Goal: Task Accomplishment & Management: Complete application form

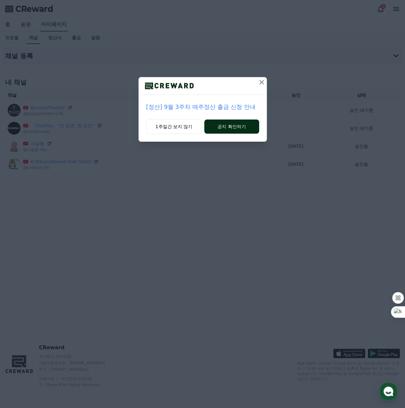
click at [231, 126] on button "공지 확인하기" at bounding box center [231, 126] width 55 height 14
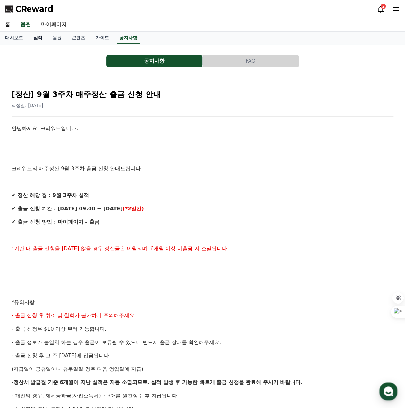
click at [38, 38] on link "실적" at bounding box center [37, 38] width 19 height 12
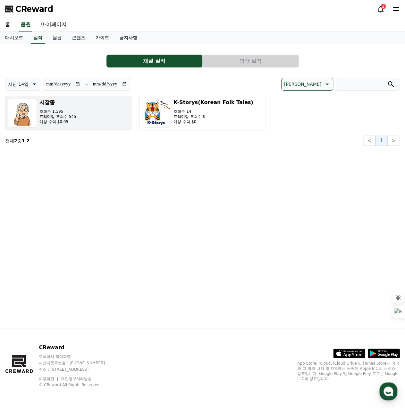
click at [51, 112] on p "조회수 1,195" at bounding box center [57, 111] width 37 height 5
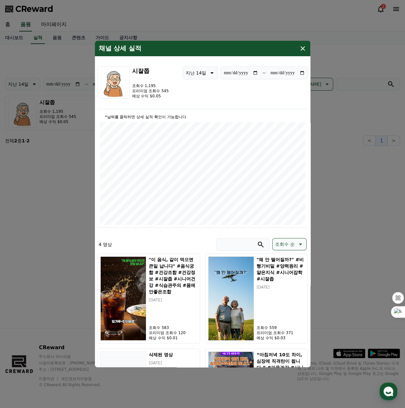
click at [302, 48] on icon "modal" at bounding box center [303, 49] width 8 height 8
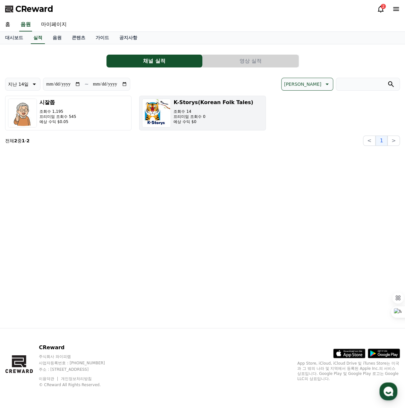
click at [194, 119] on p "예상 수익 $0" at bounding box center [214, 121] width 80 height 5
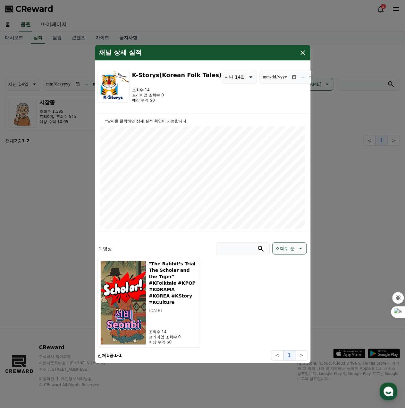
click at [302, 54] on icon "modal" at bounding box center [303, 52] width 4 height 4
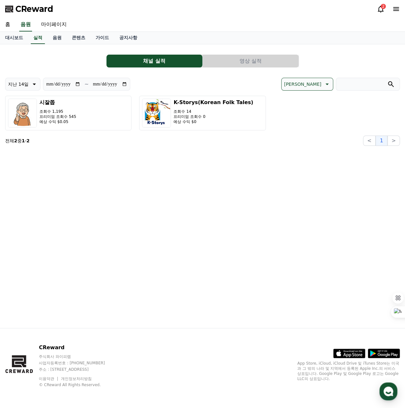
click at [240, 61] on button "영상 실적" at bounding box center [251, 61] width 96 height 13
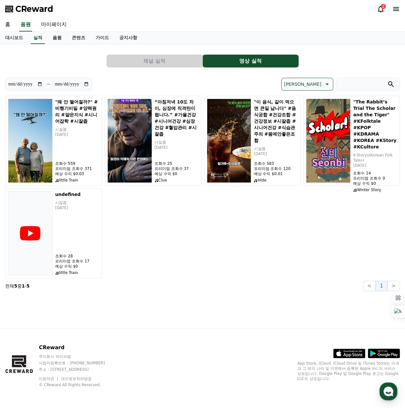
click at [59, 37] on link "음원" at bounding box center [57, 38] width 19 height 12
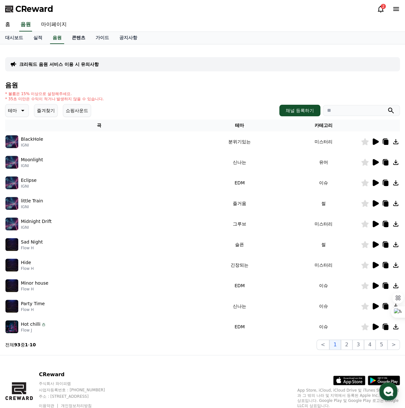
click at [81, 38] on link "콘텐츠" at bounding box center [79, 38] width 24 height 12
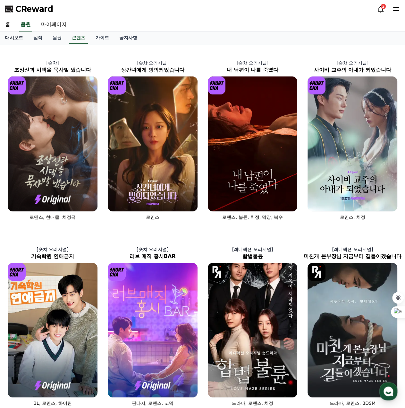
click at [14, 37] on link "대시보드" at bounding box center [14, 38] width 28 height 12
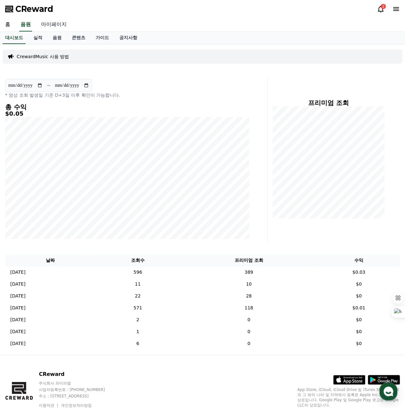
click at [53, 27] on link "마이페이지" at bounding box center [54, 24] width 36 height 13
select select "**********"
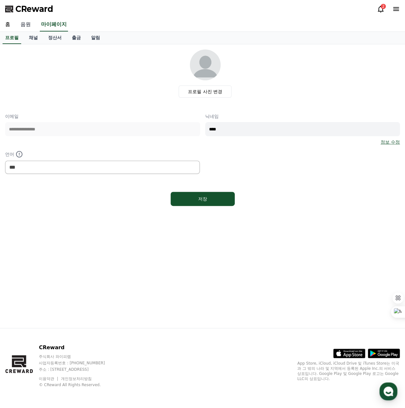
click at [26, 25] on link "음원" at bounding box center [25, 24] width 21 height 13
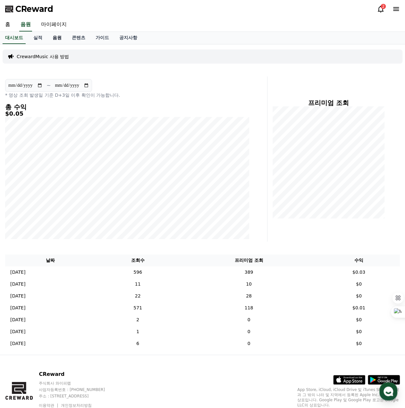
click at [55, 39] on link "음원" at bounding box center [57, 38] width 19 height 12
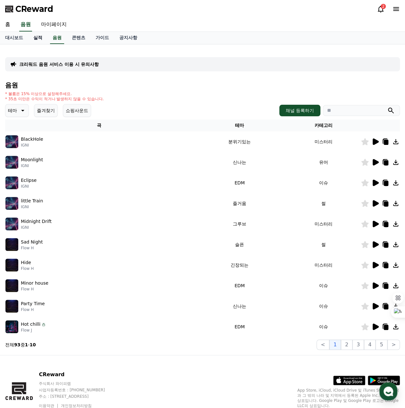
click at [39, 37] on link "실적" at bounding box center [37, 38] width 19 height 12
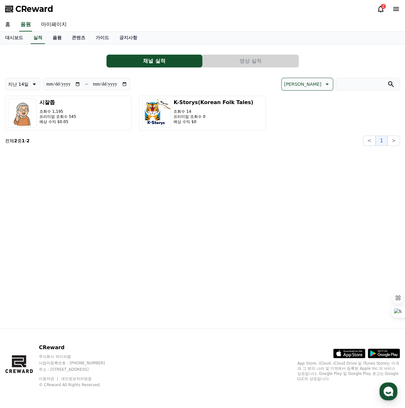
click at [57, 39] on link "음원" at bounding box center [57, 38] width 19 height 12
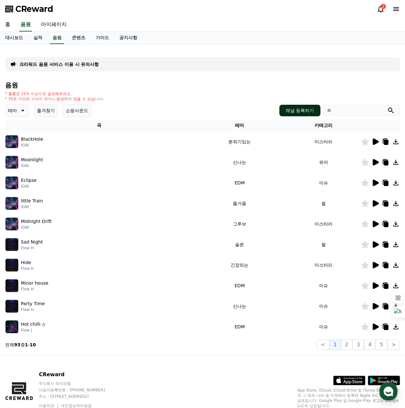
click at [299, 110] on button "채널 등록하기" at bounding box center [300, 111] width 41 height 12
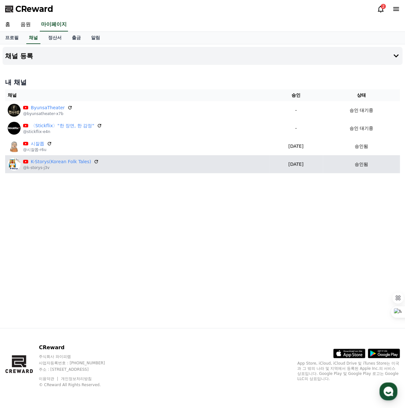
click at [82, 165] on p "@k-storys-j3v" at bounding box center [61, 167] width 76 height 5
click at [80, 162] on link "K-Storys(Korean Folk Tales)" at bounding box center [61, 161] width 60 height 7
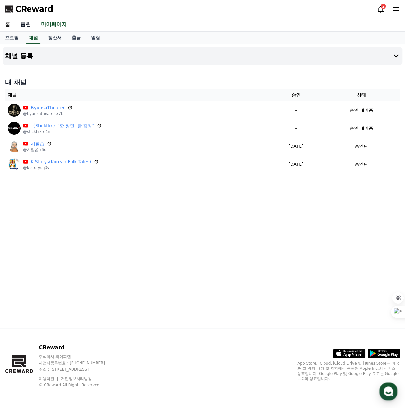
click at [26, 24] on link "음원" at bounding box center [25, 24] width 21 height 13
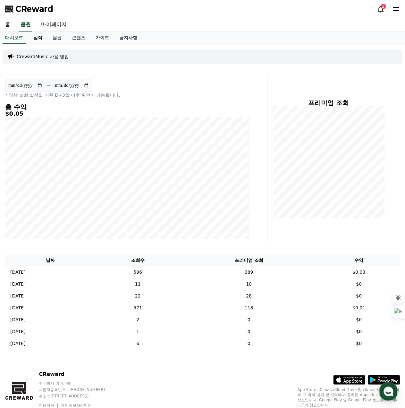
click at [38, 38] on link "실적" at bounding box center [37, 38] width 19 height 12
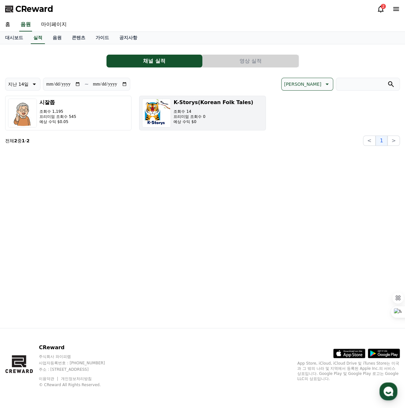
click at [188, 113] on p "조회수 14" at bounding box center [214, 111] width 80 height 5
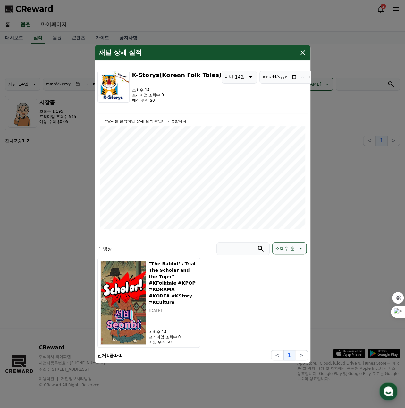
click at [239, 299] on div ""The Rabbit’s Trial The Scholar and the Tiger" #KFolktale #KPOP #KDRAMA #KOREA …" at bounding box center [203, 302] width 211 height 90
click at [304, 53] on icon "modal" at bounding box center [303, 53] width 8 height 8
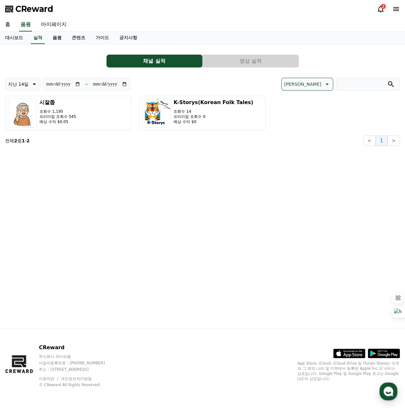
click at [60, 38] on link "음원" at bounding box center [57, 38] width 19 height 12
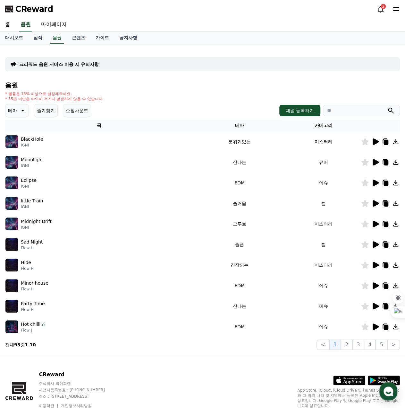
click at [340, 109] on input "search" at bounding box center [361, 110] width 77 height 11
click at [387, 107] on button "submit" at bounding box center [391, 111] width 8 height 8
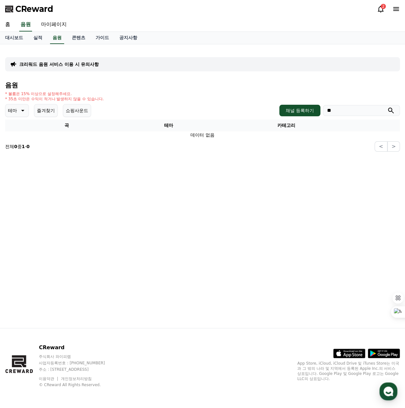
type input "*"
type input "***"
click at [387, 107] on button "submit" at bounding box center [391, 111] width 8 height 8
click at [56, 37] on link "음원" at bounding box center [57, 38] width 14 height 12
drag, startPoint x: 351, startPoint y: 112, endPoint x: 311, endPoint y: 110, distance: 39.9
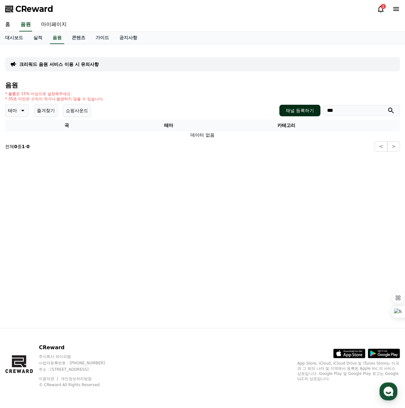
click at [311, 110] on div "채널 등록하기 ***" at bounding box center [340, 111] width 121 height 12
click at [56, 37] on link "음원" at bounding box center [57, 38] width 14 height 12
click at [304, 111] on button "채널 등록하기" at bounding box center [300, 111] width 41 height 12
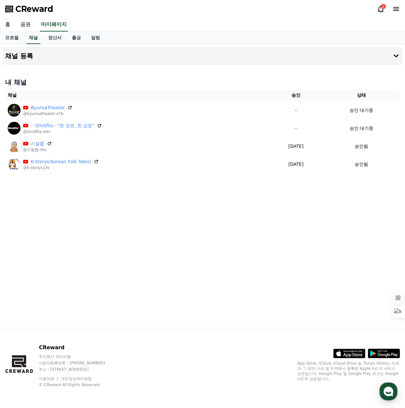
click at [381, 10] on icon at bounding box center [381, 9] width 8 height 8
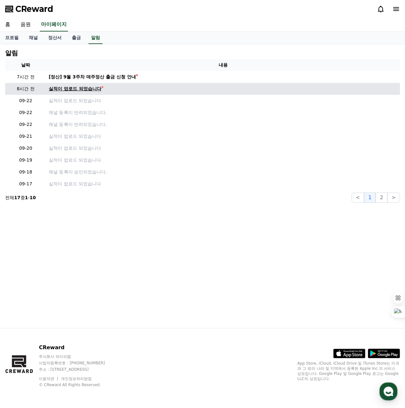
click at [93, 88] on div "실적이 업로드 되었습니다" at bounding box center [75, 88] width 53 height 7
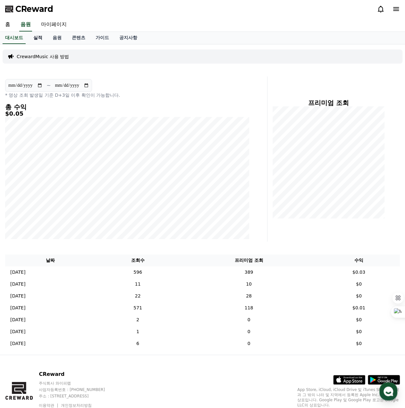
click at [43, 38] on link "실적" at bounding box center [37, 38] width 19 height 12
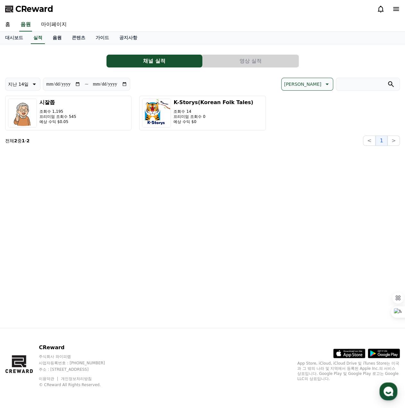
click at [56, 39] on link "음원" at bounding box center [57, 38] width 19 height 12
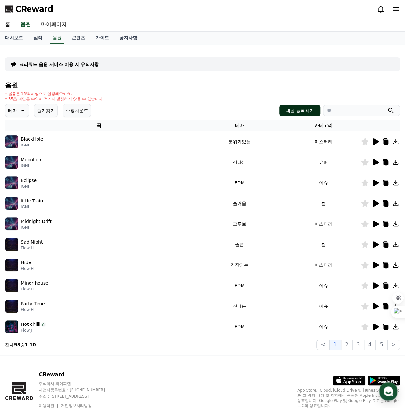
click at [296, 111] on button "채널 등록하기" at bounding box center [300, 111] width 41 height 12
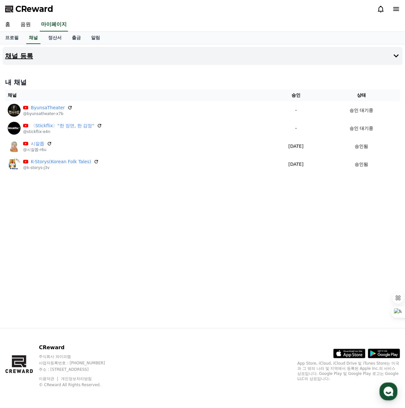
click at [29, 57] on h4 "채널 등록" at bounding box center [19, 55] width 28 height 7
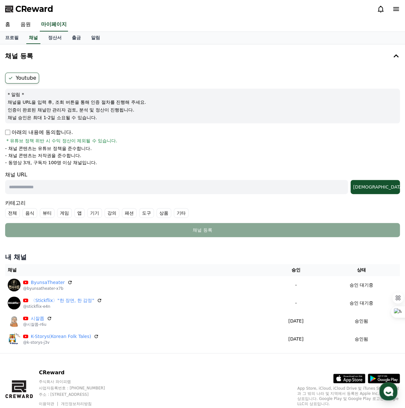
click at [54, 187] on input "text" at bounding box center [176, 187] width 343 height 14
paste input "**********"
type input "**********"
click at [389, 184] on div "조회" at bounding box center [375, 187] width 44 height 6
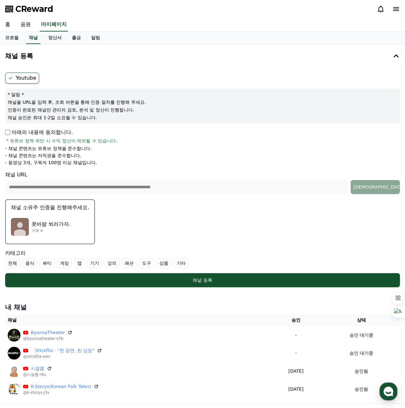
click at [181, 262] on label "기타" at bounding box center [181, 263] width 15 height 10
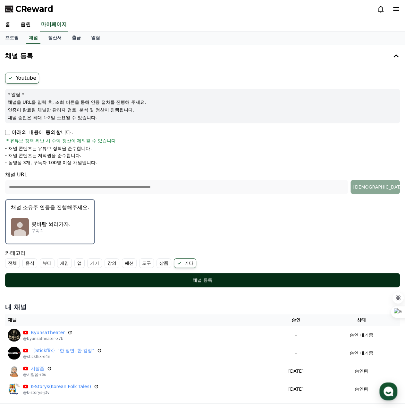
click at [200, 278] on div "채널 등록" at bounding box center [202, 280] width 369 height 6
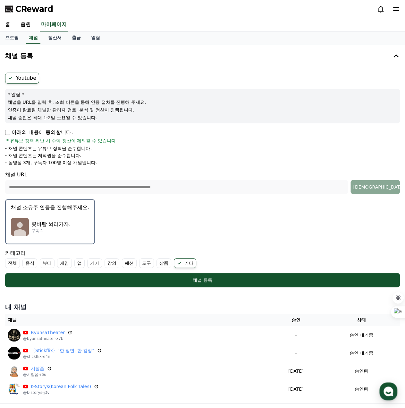
click at [65, 224] on p "콧바람 쐬러가자." at bounding box center [50, 224] width 39 height 8
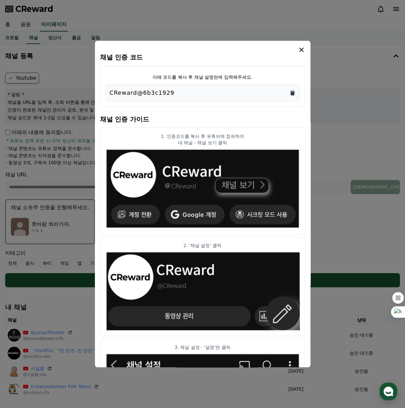
click at [292, 92] on icon "Copy to clipboard" at bounding box center [293, 93] width 4 height 5
click at [301, 50] on icon "modal" at bounding box center [302, 50] width 4 height 4
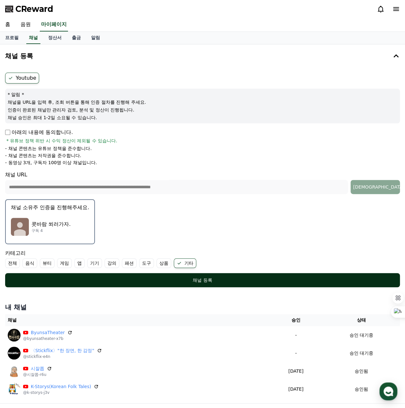
click at [205, 279] on div "채널 등록" at bounding box center [202, 280] width 369 height 6
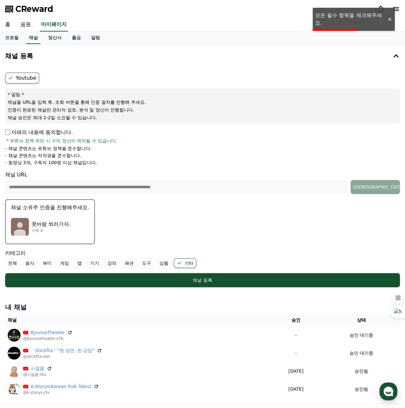
click at [10, 132] on p "아래의 내용에 동의합니다." at bounding box center [39, 132] width 68 height 8
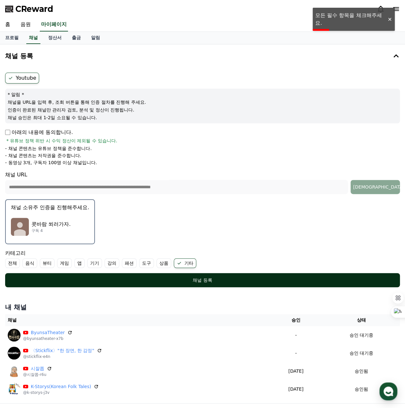
click at [199, 278] on div "채널 등록" at bounding box center [202, 280] width 369 height 6
